Goal: Check status: Check status

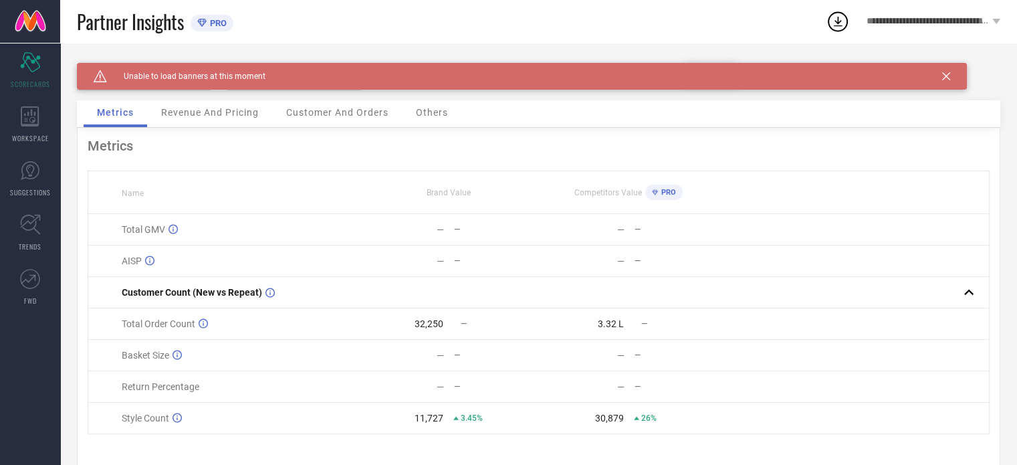
drag, startPoint x: 221, startPoint y: 78, endPoint x: 231, endPoint y: 76, distance: 10.1
click at [223, 78] on span "Unable to load banners at this moment" at bounding box center [186, 76] width 158 height 9
click at [394, 76] on div "Caution Created with Sketch. Unable to load banners at this moment" at bounding box center [522, 76] width 890 height 27
click at [217, 109] on span "Revenue And Pricing" at bounding box center [210, 112] width 98 height 11
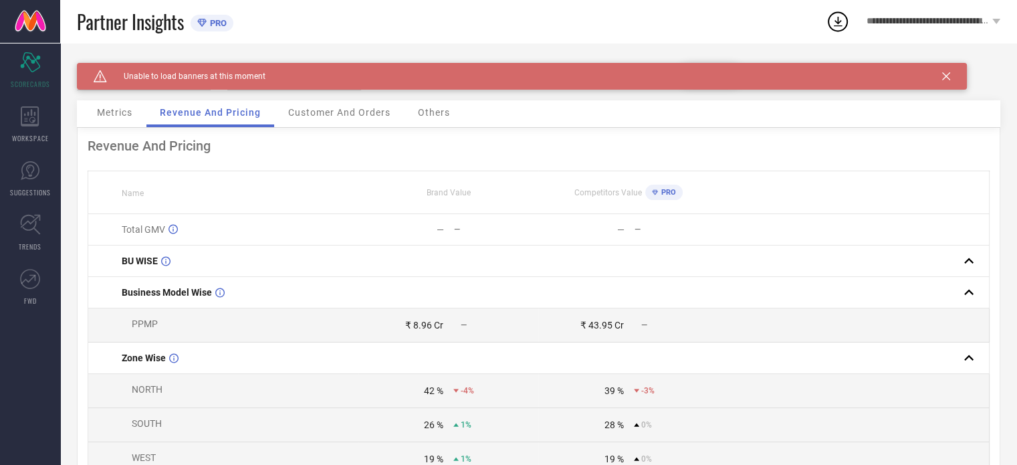
click at [310, 112] on span "Customer And Orders" at bounding box center [339, 112] width 102 height 11
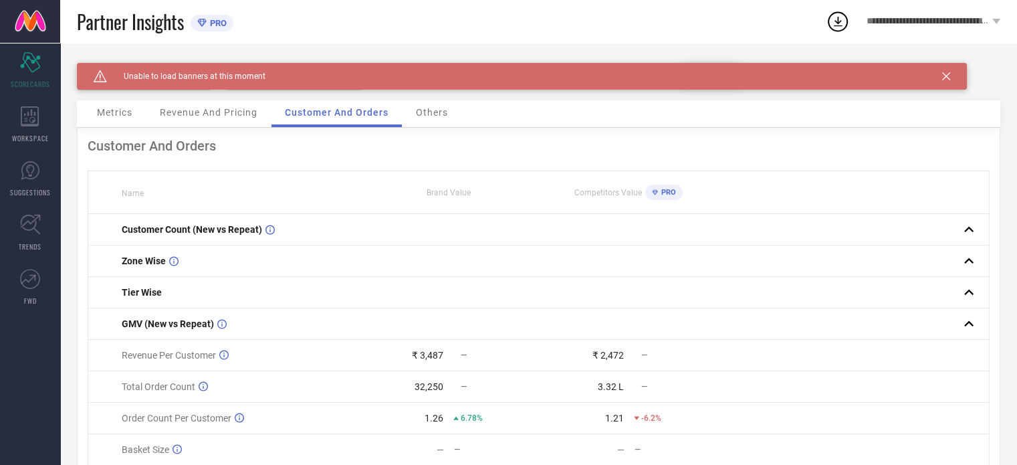
click at [439, 112] on span "Others" at bounding box center [432, 112] width 32 height 11
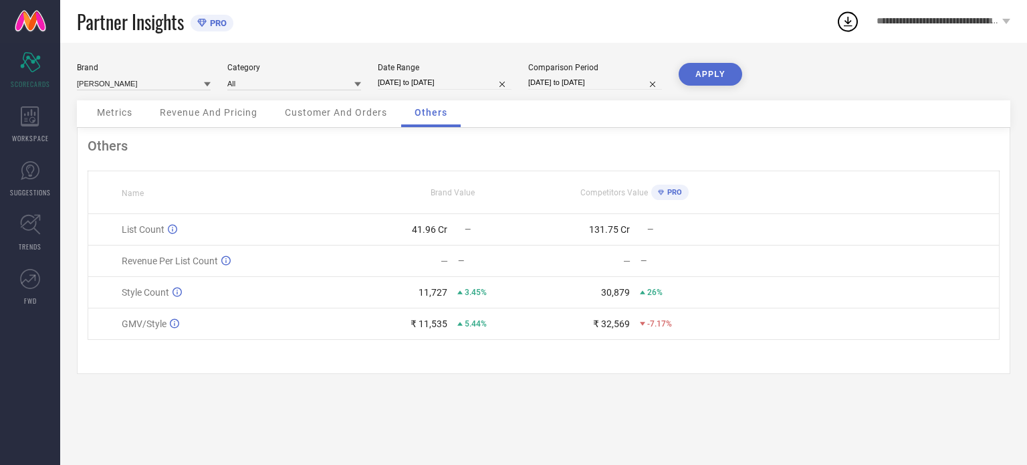
click at [358, 109] on span "Customer And Orders" at bounding box center [336, 112] width 102 height 11
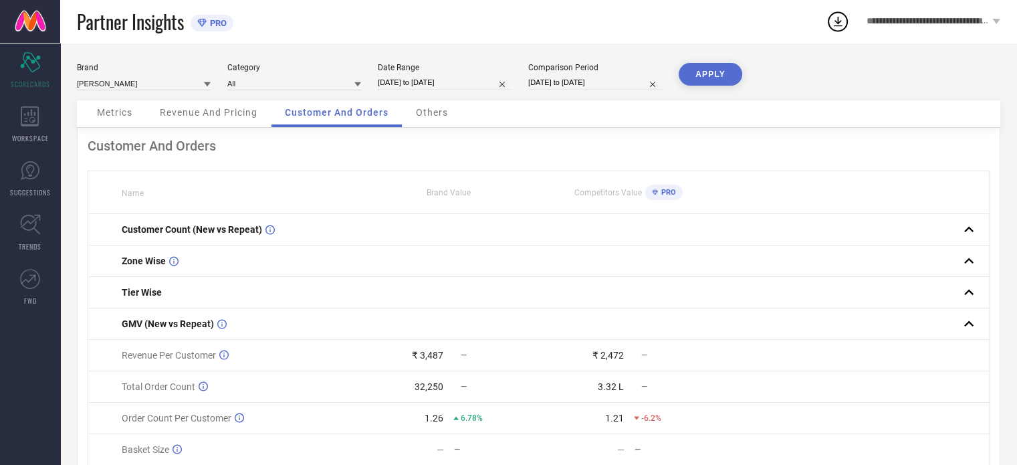
click at [228, 112] on span "Revenue And Pricing" at bounding box center [209, 112] width 98 height 11
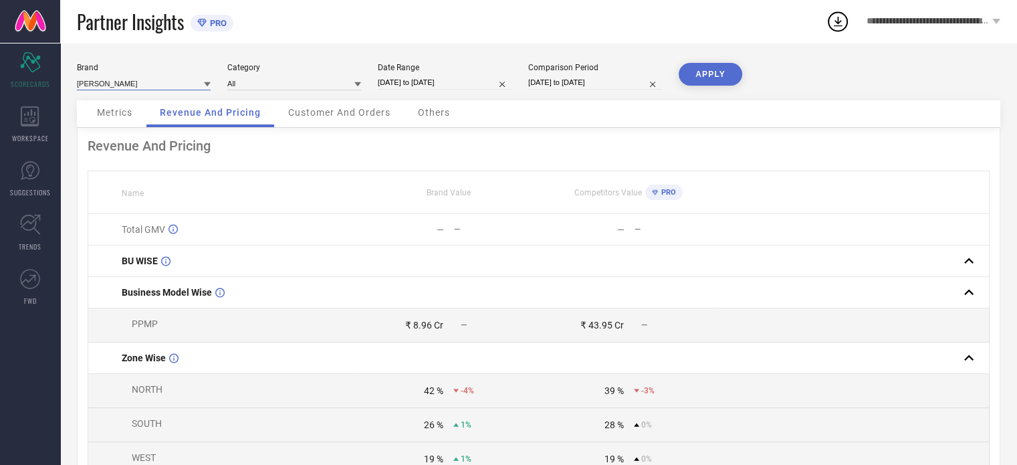
click at [171, 79] on input at bounding box center [144, 83] width 134 height 14
click at [171, 99] on div "[PERSON_NAME]" at bounding box center [144, 101] width 134 height 23
click at [473, 84] on input "[DATE] to [DATE]" at bounding box center [445, 83] width 134 height 14
select select "7"
select select "2025"
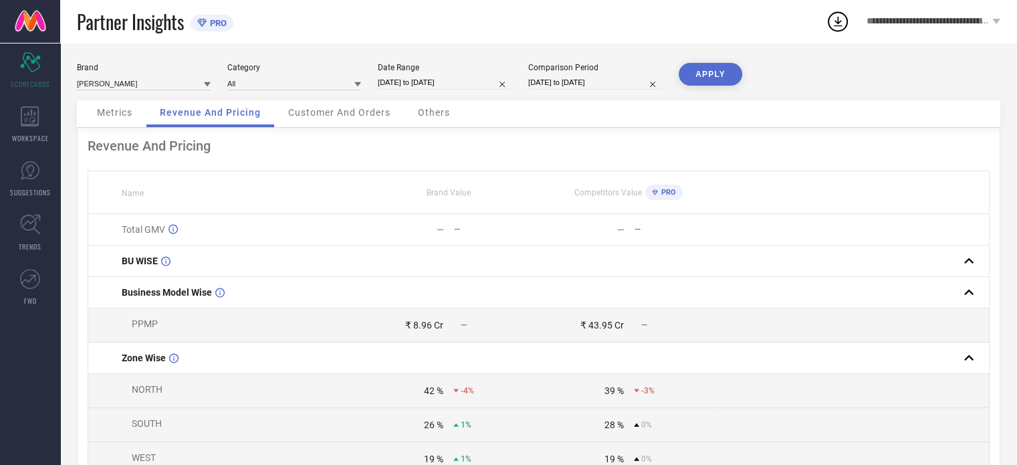
select select "8"
select select "2025"
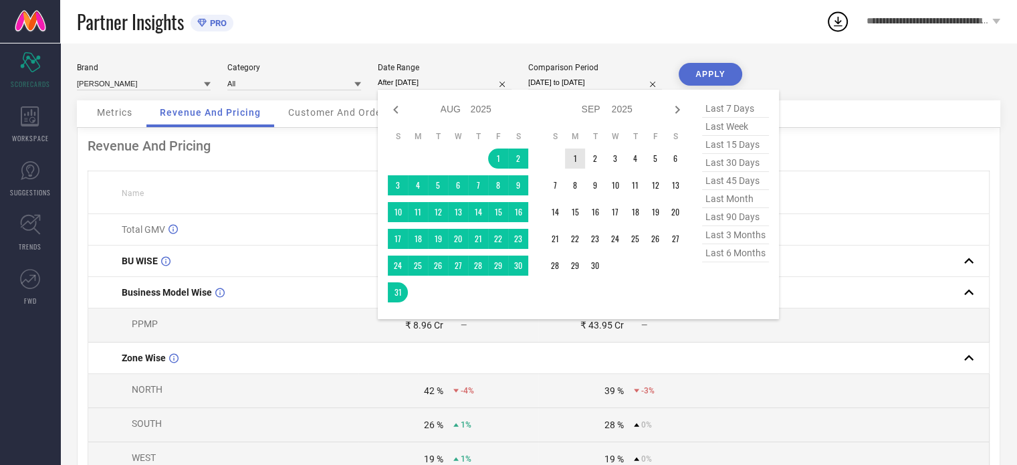
click at [578, 156] on td "1" at bounding box center [575, 158] width 20 height 20
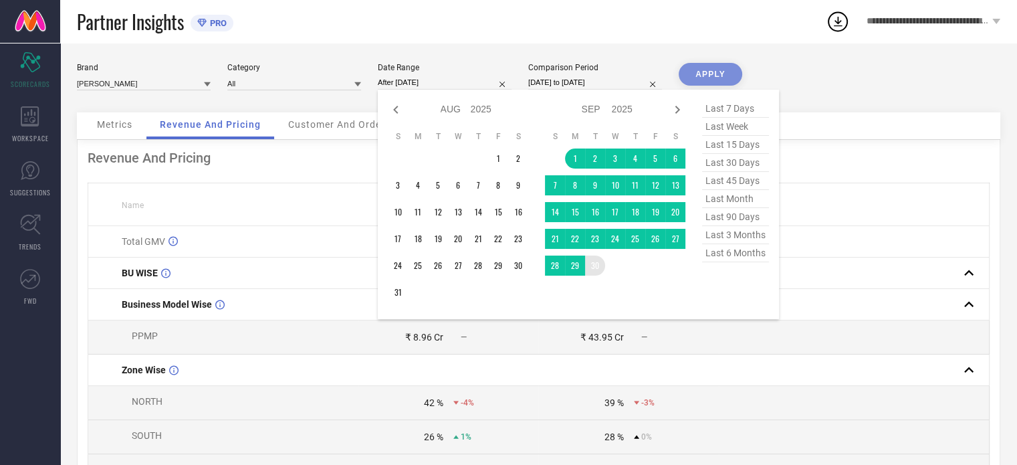
type input "[DATE] to [DATE]"
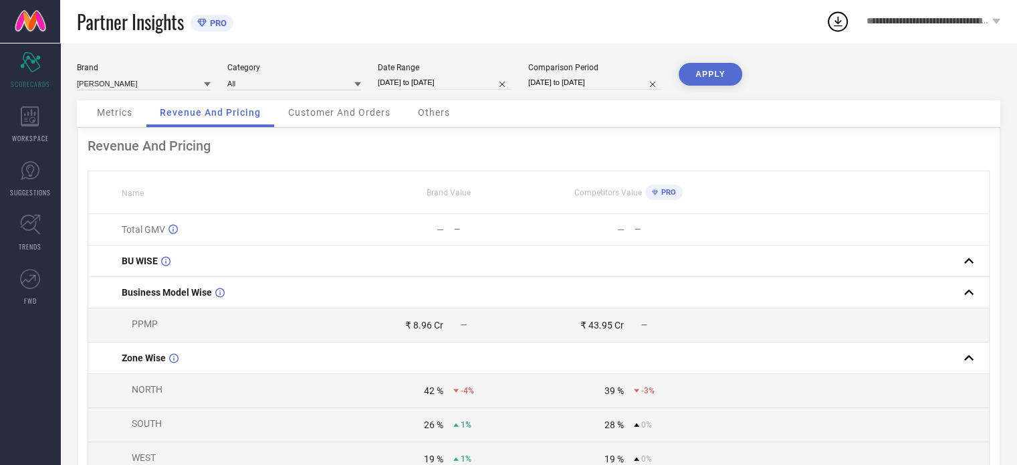
click at [628, 81] on input "[DATE] to [DATE]" at bounding box center [595, 83] width 134 height 14
select select "7"
select select "2024"
select select "8"
select select "2024"
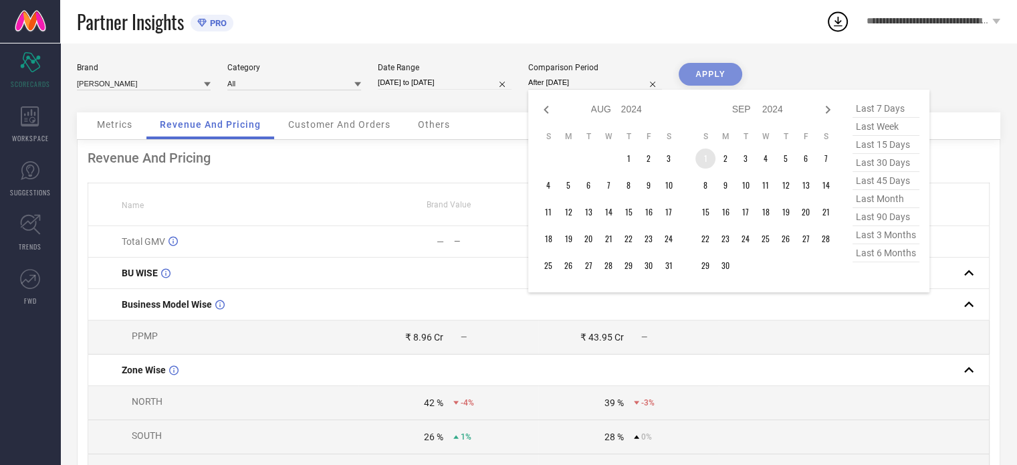
click at [706, 154] on td "1" at bounding box center [705, 158] width 20 height 20
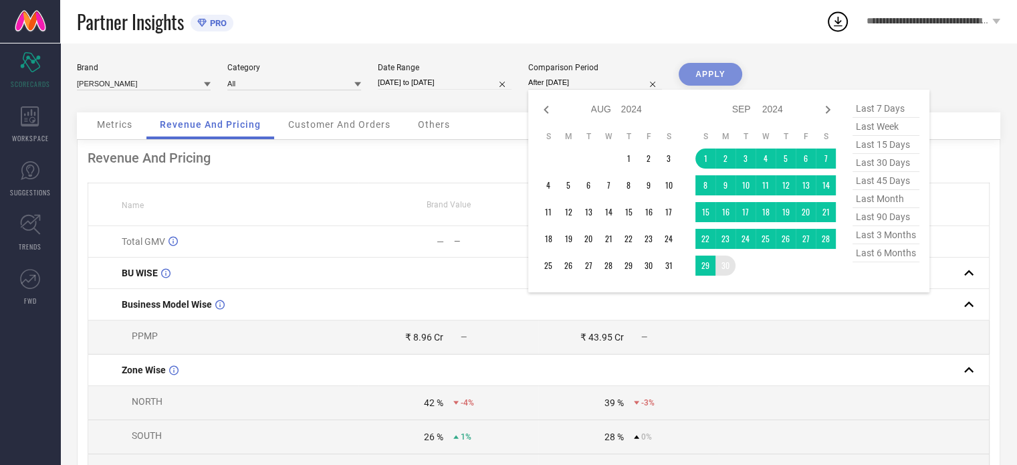
type input "01-09-2024 to 30-09-2024"
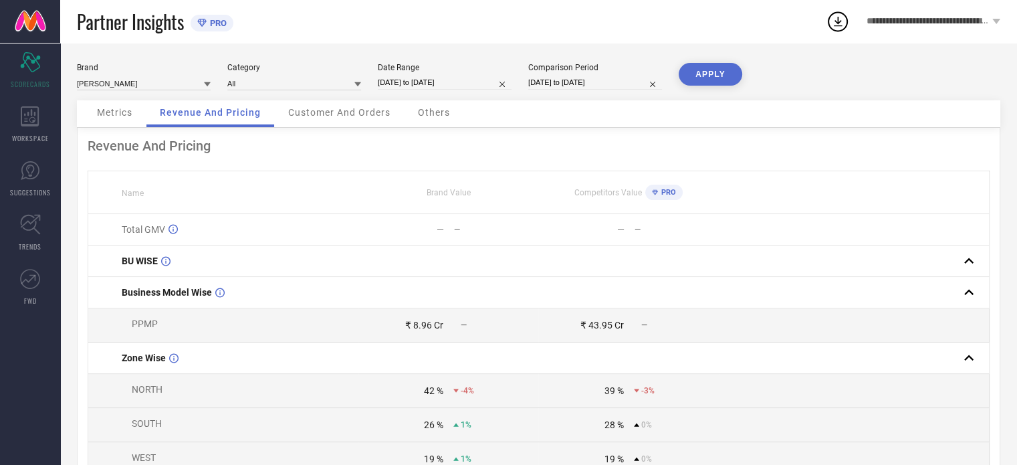
click at [717, 78] on button "APPLY" at bounding box center [710, 74] width 64 height 23
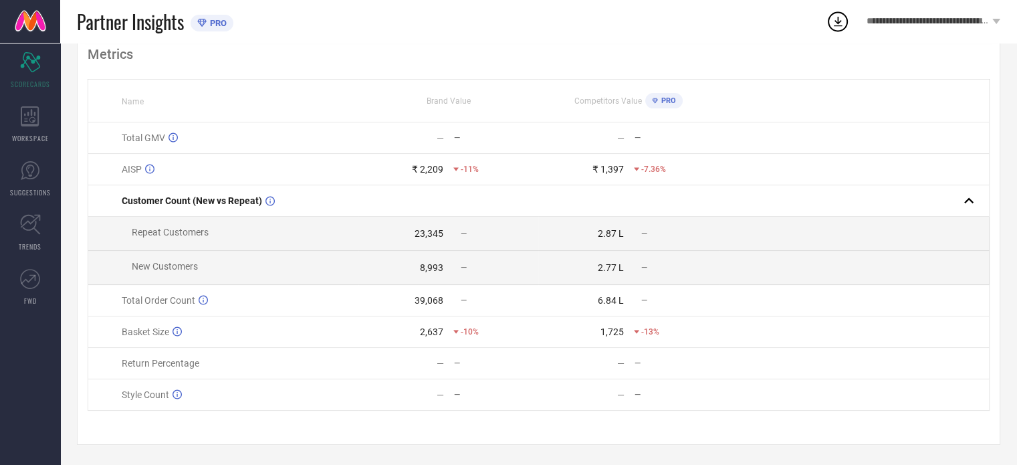
scroll to position [96, 0]
click at [663, 97] on span "PRO" at bounding box center [667, 100] width 18 height 9
